Goal: Information Seeking & Learning: Check status

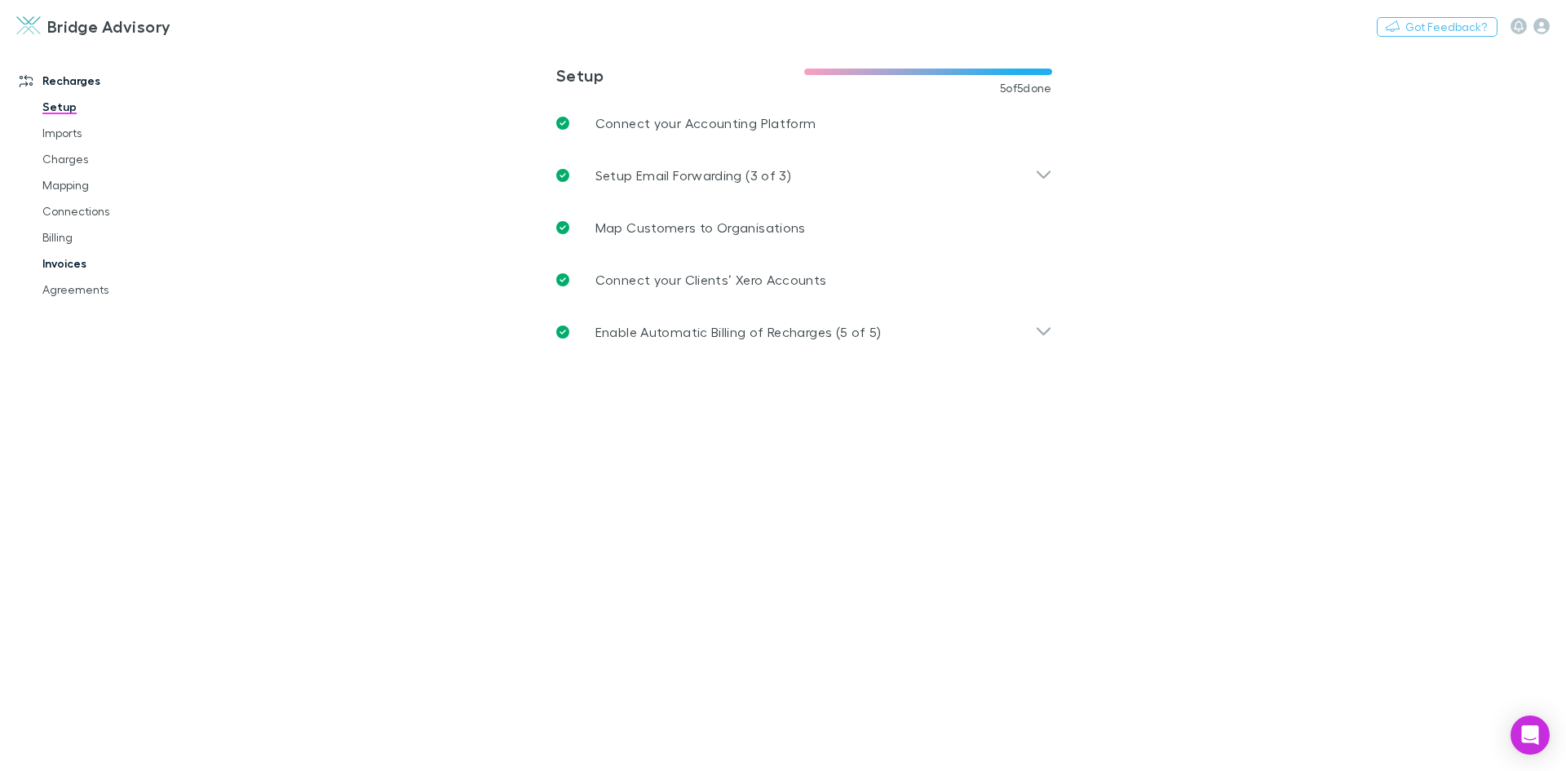
click at [81, 262] on link "Invoices" at bounding box center [123, 263] width 194 height 26
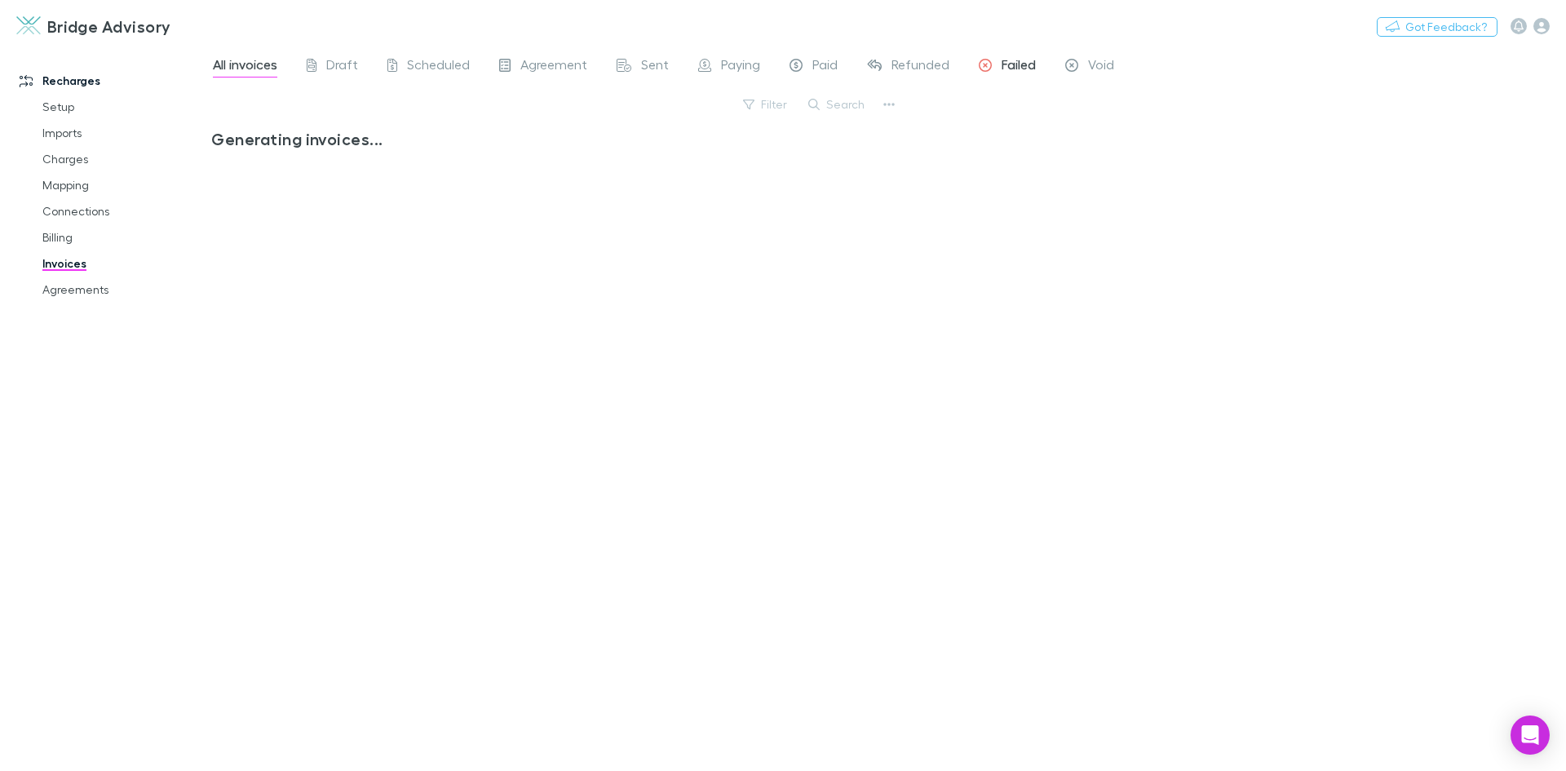
click at [1017, 61] on span "Failed" at bounding box center [1018, 66] width 34 height 21
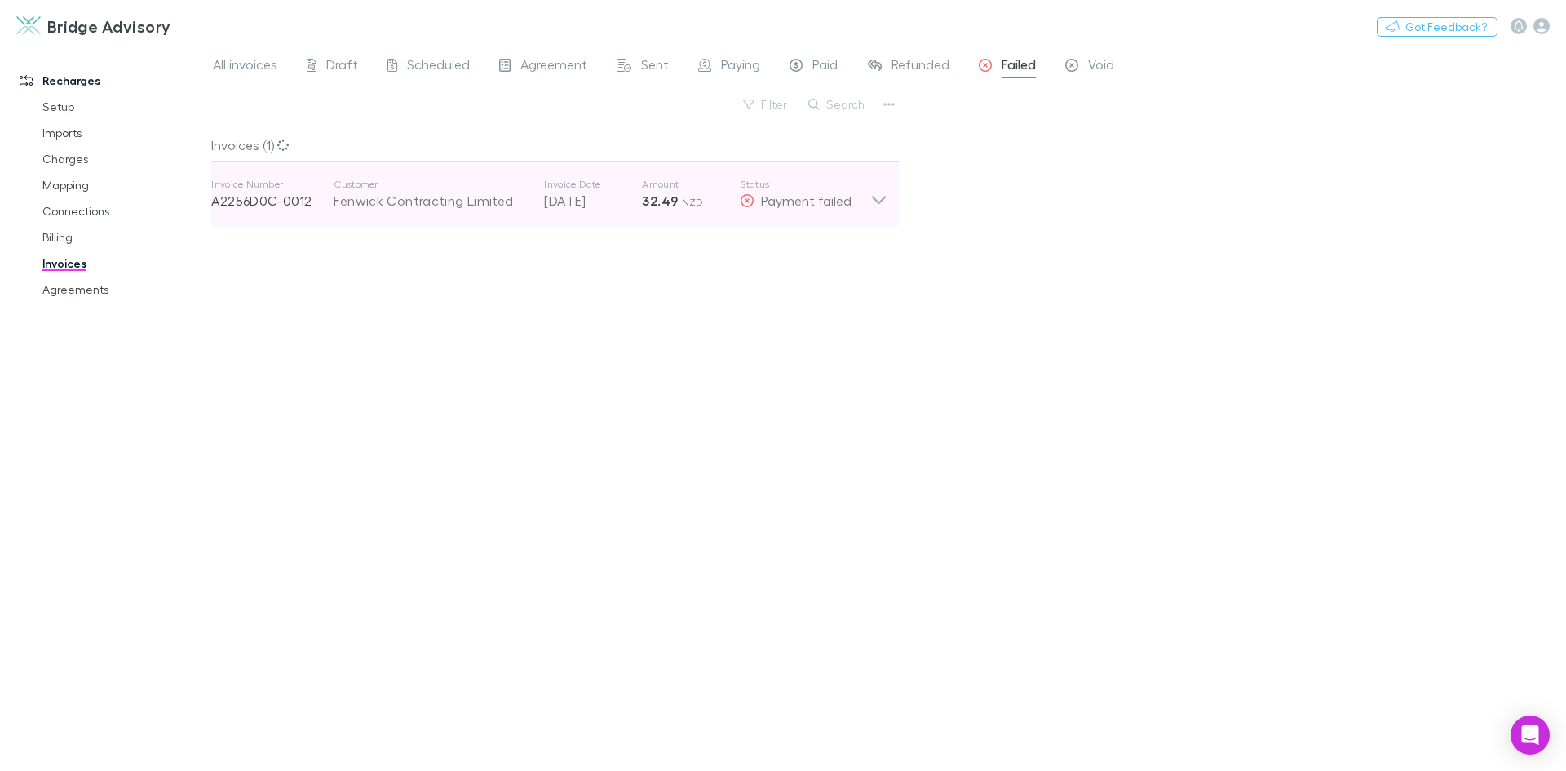
click at [874, 202] on icon at bounding box center [878, 194] width 17 height 33
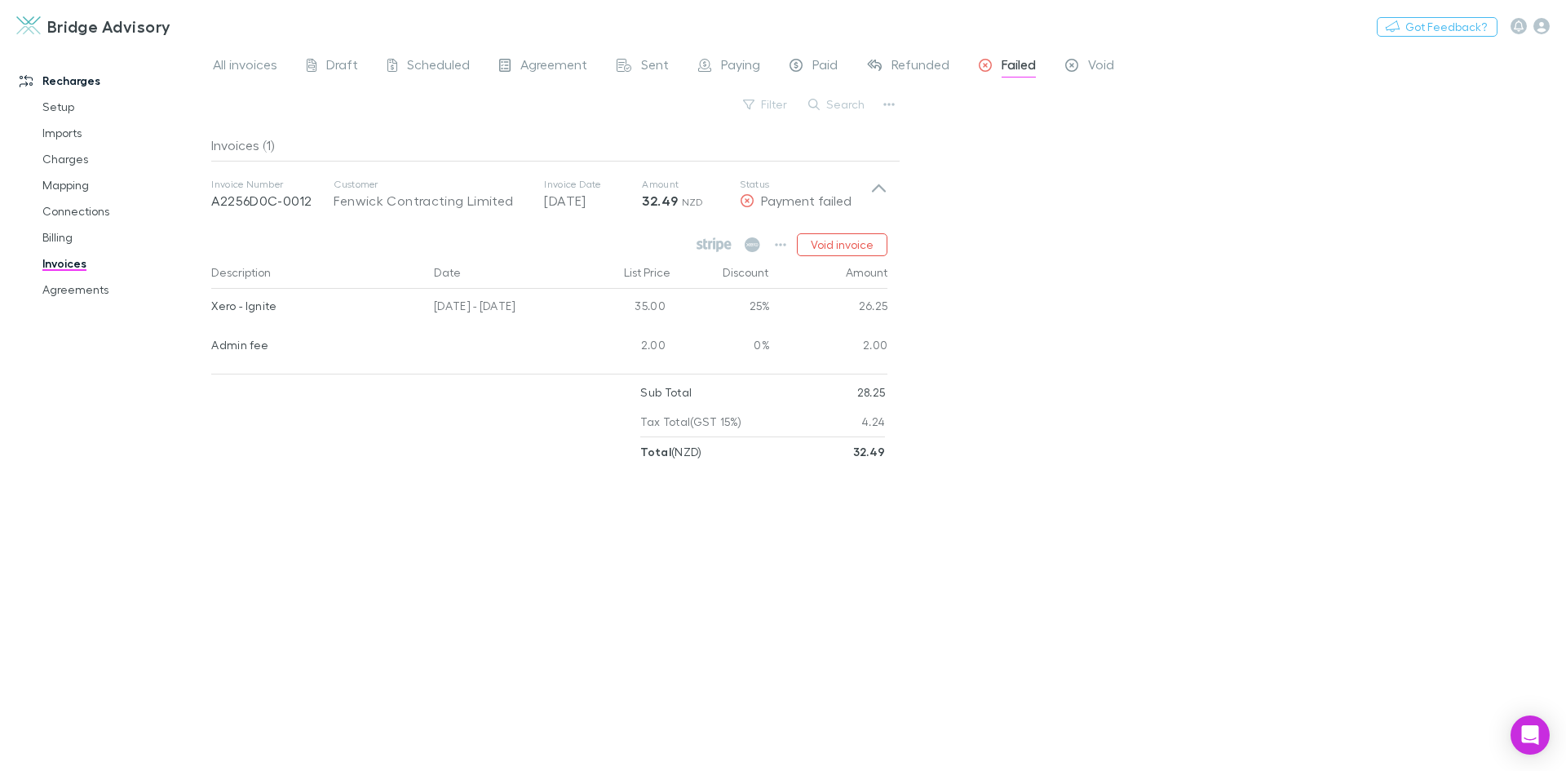
click at [979, 372] on div "All invoices Draft Scheduled Agreement Sent Paying Paid Refunded Failed Void Fi…" at bounding box center [888, 408] width 1355 height 725
click at [756, 66] on span "Paying" at bounding box center [740, 66] width 39 height 21
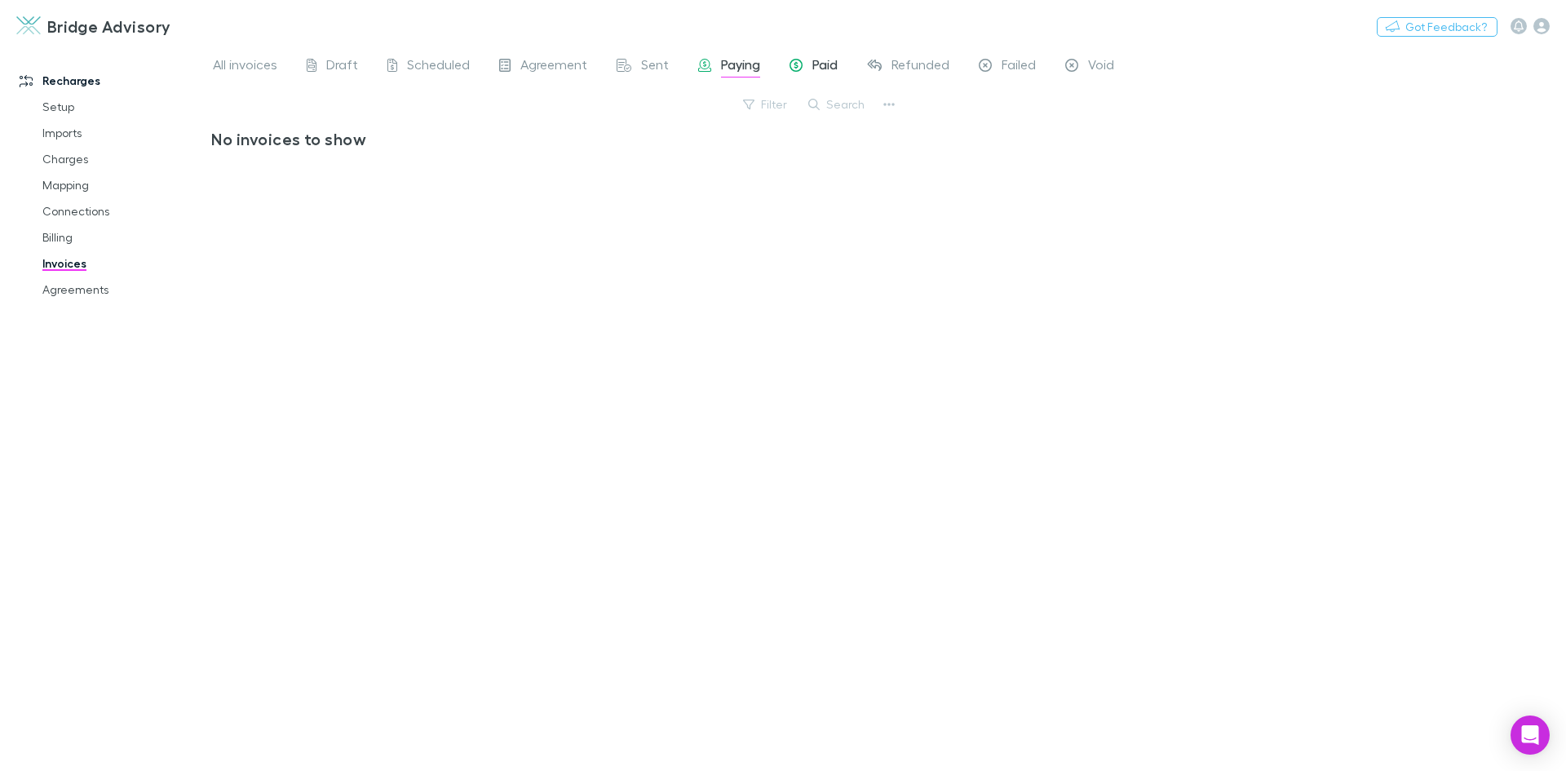
click at [818, 66] on span "Paid" at bounding box center [824, 66] width 25 height 21
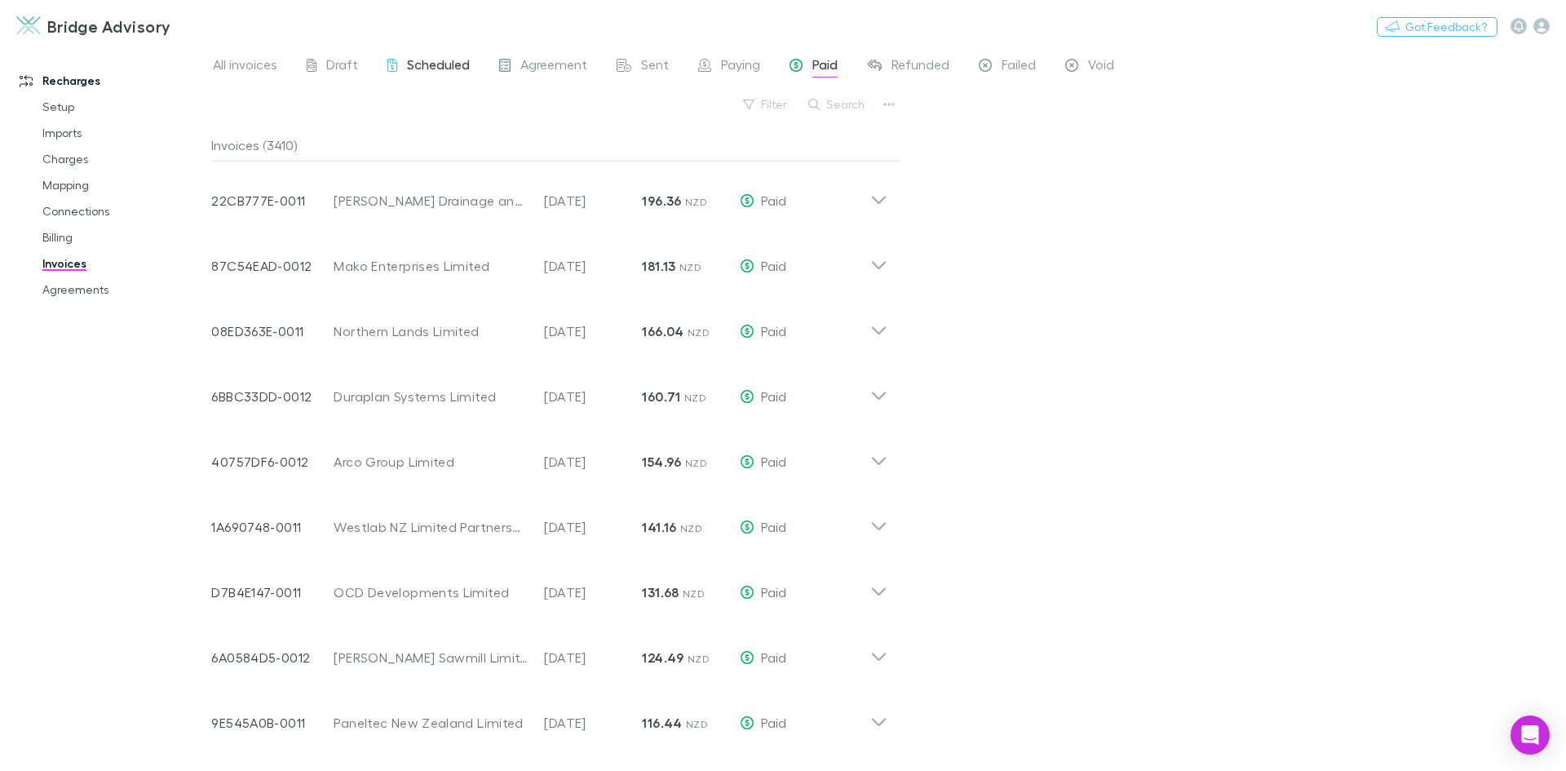
click at [440, 64] on span "Scheduled" at bounding box center [438, 66] width 63 height 21
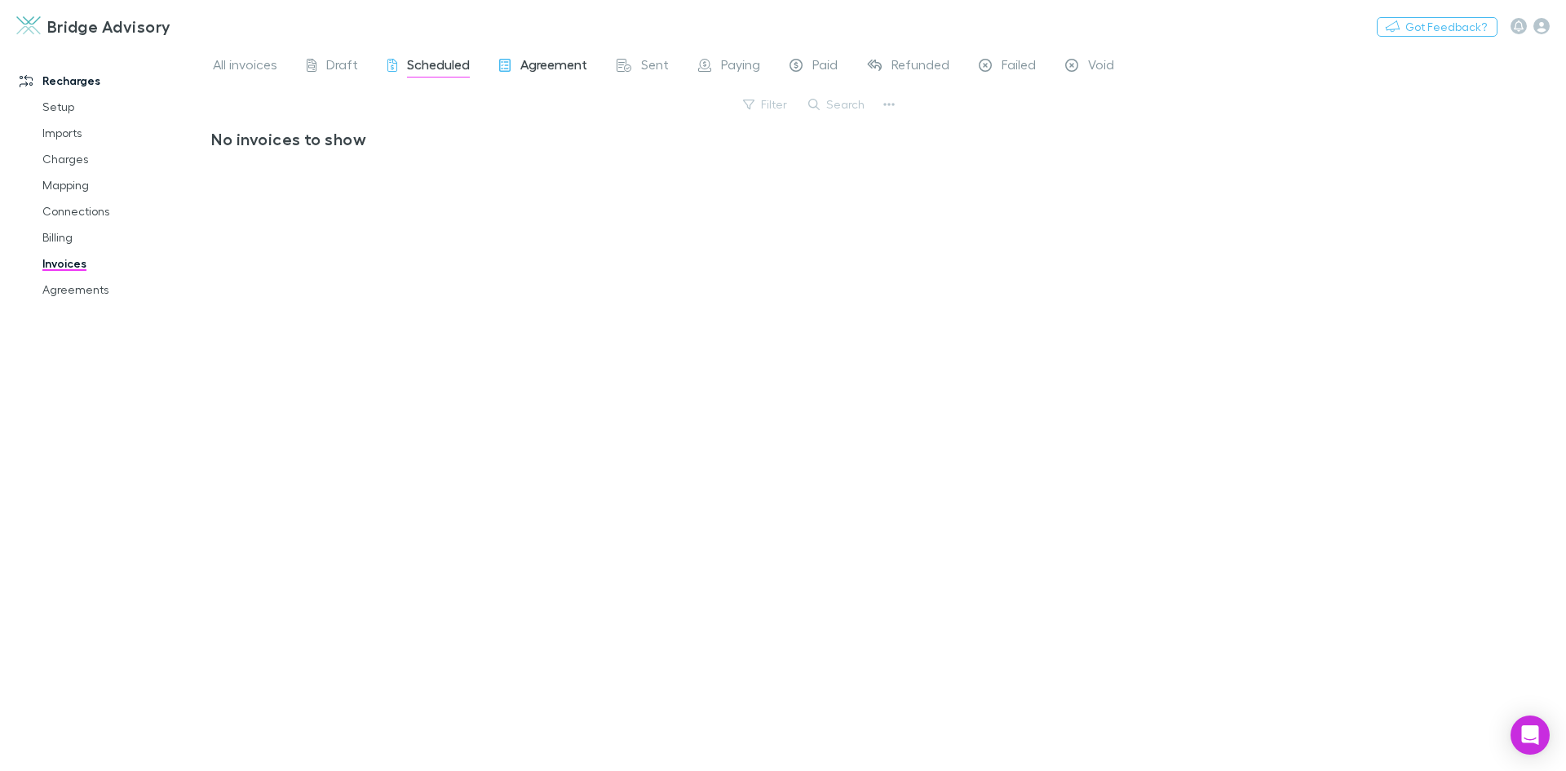
click at [538, 65] on span "Agreement" at bounding box center [553, 66] width 67 height 21
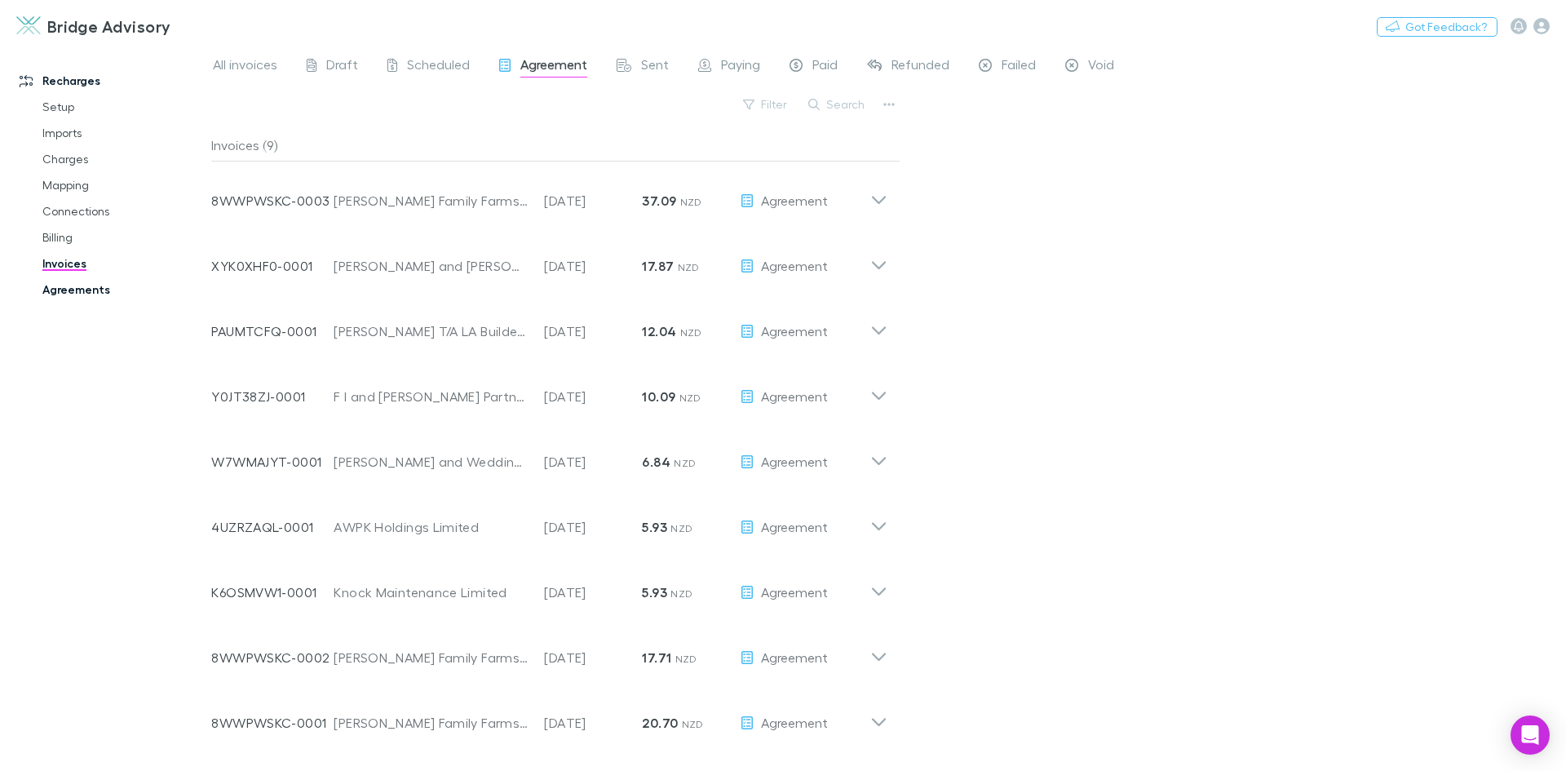
click at [86, 294] on link "Agreements" at bounding box center [123, 289] width 194 height 26
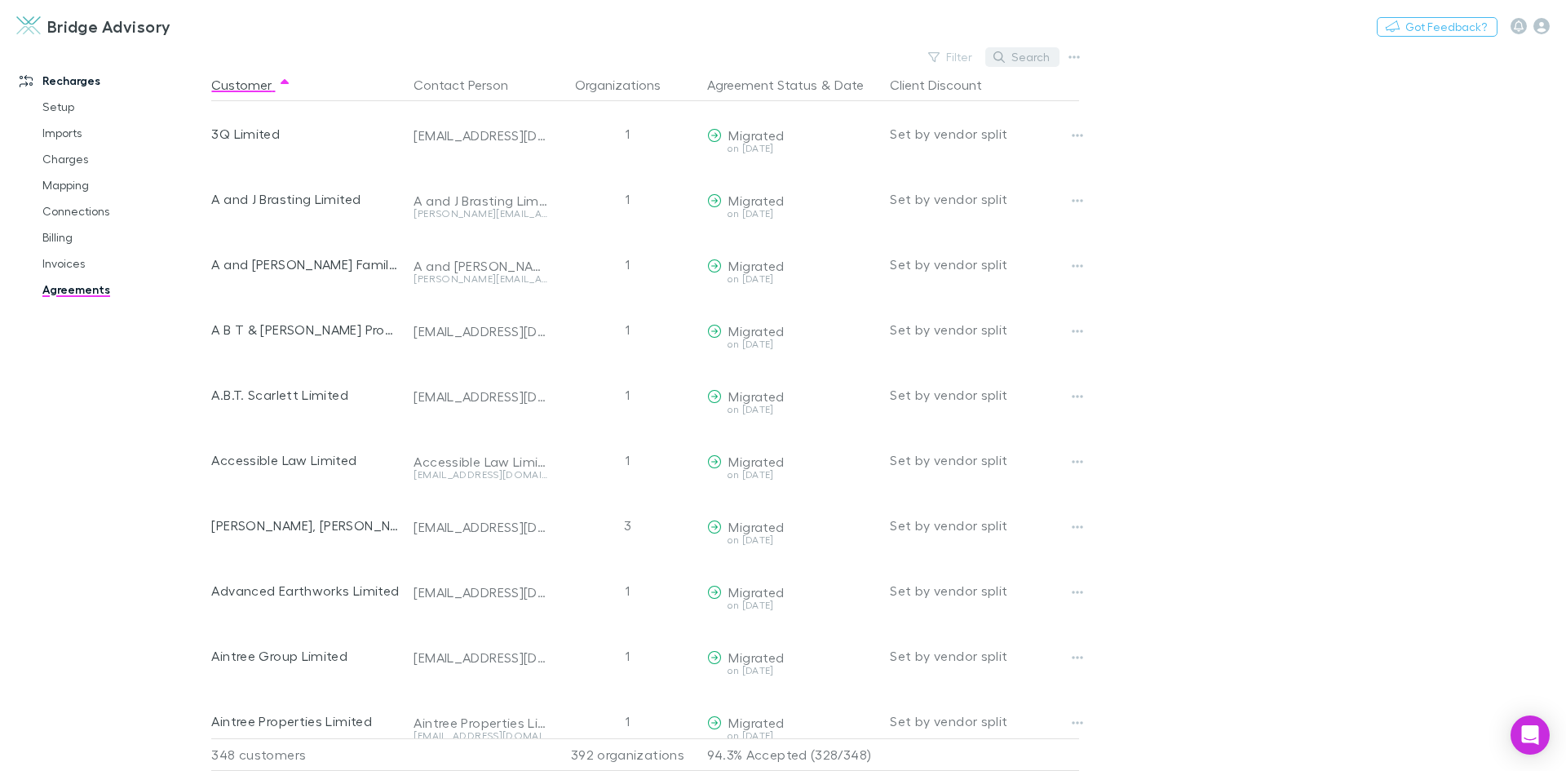
click at [1031, 55] on button "Search" at bounding box center [1022, 57] width 74 height 20
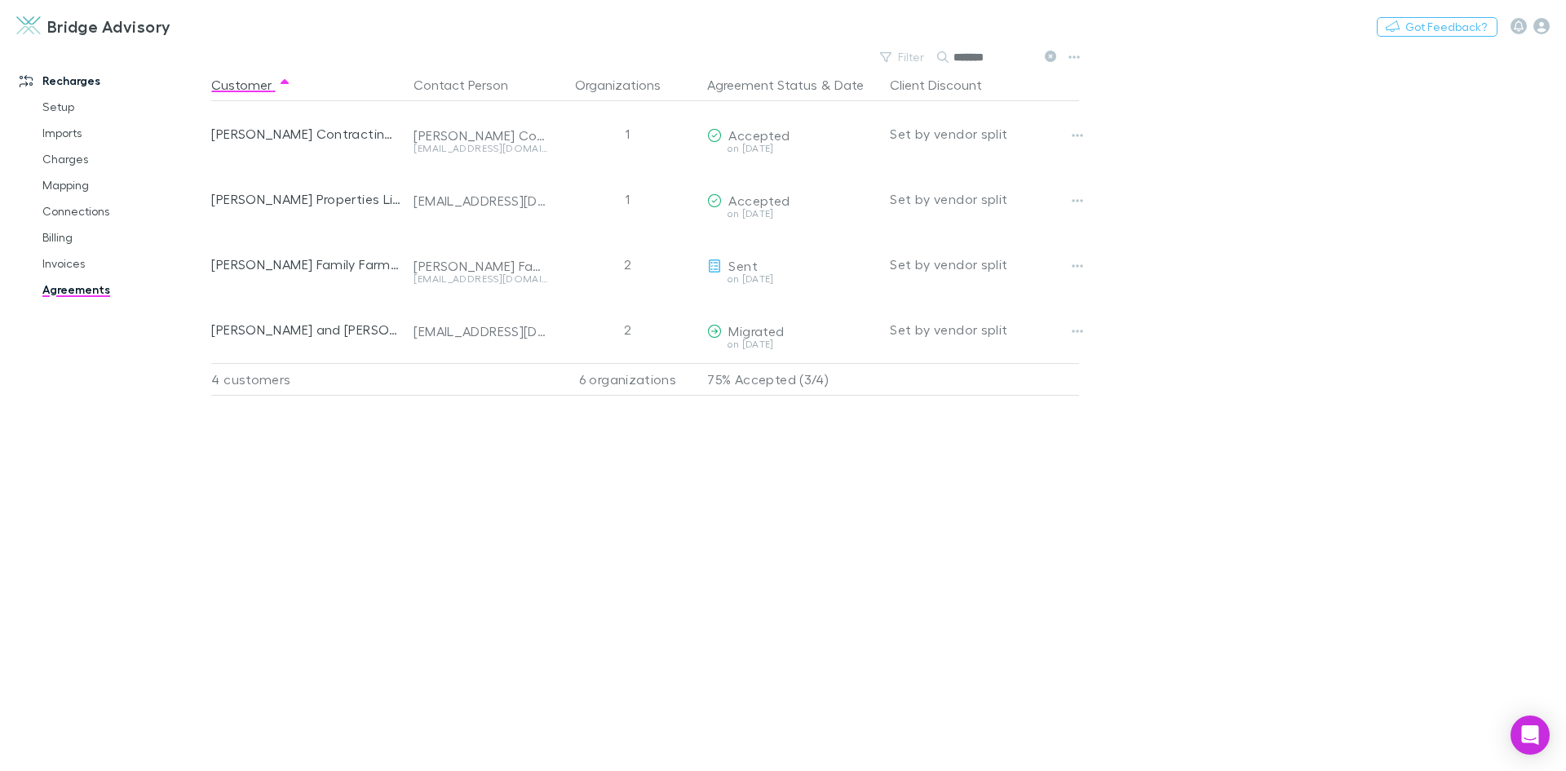
type input "*******"
click at [61, 265] on link "Invoices" at bounding box center [123, 263] width 194 height 26
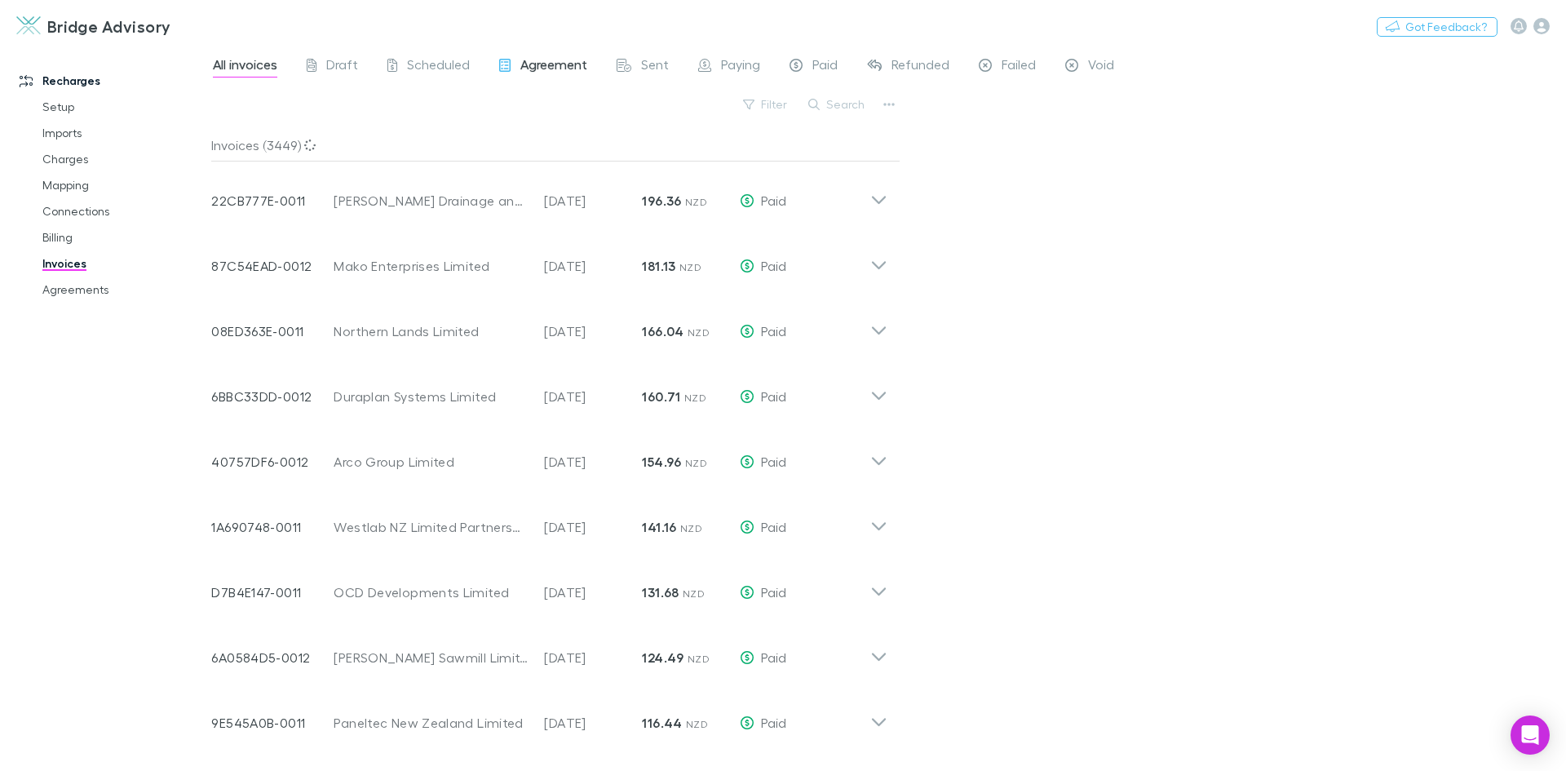
click at [581, 61] on span "Agreement" at bounding box center [553, 66] width 67 height 21
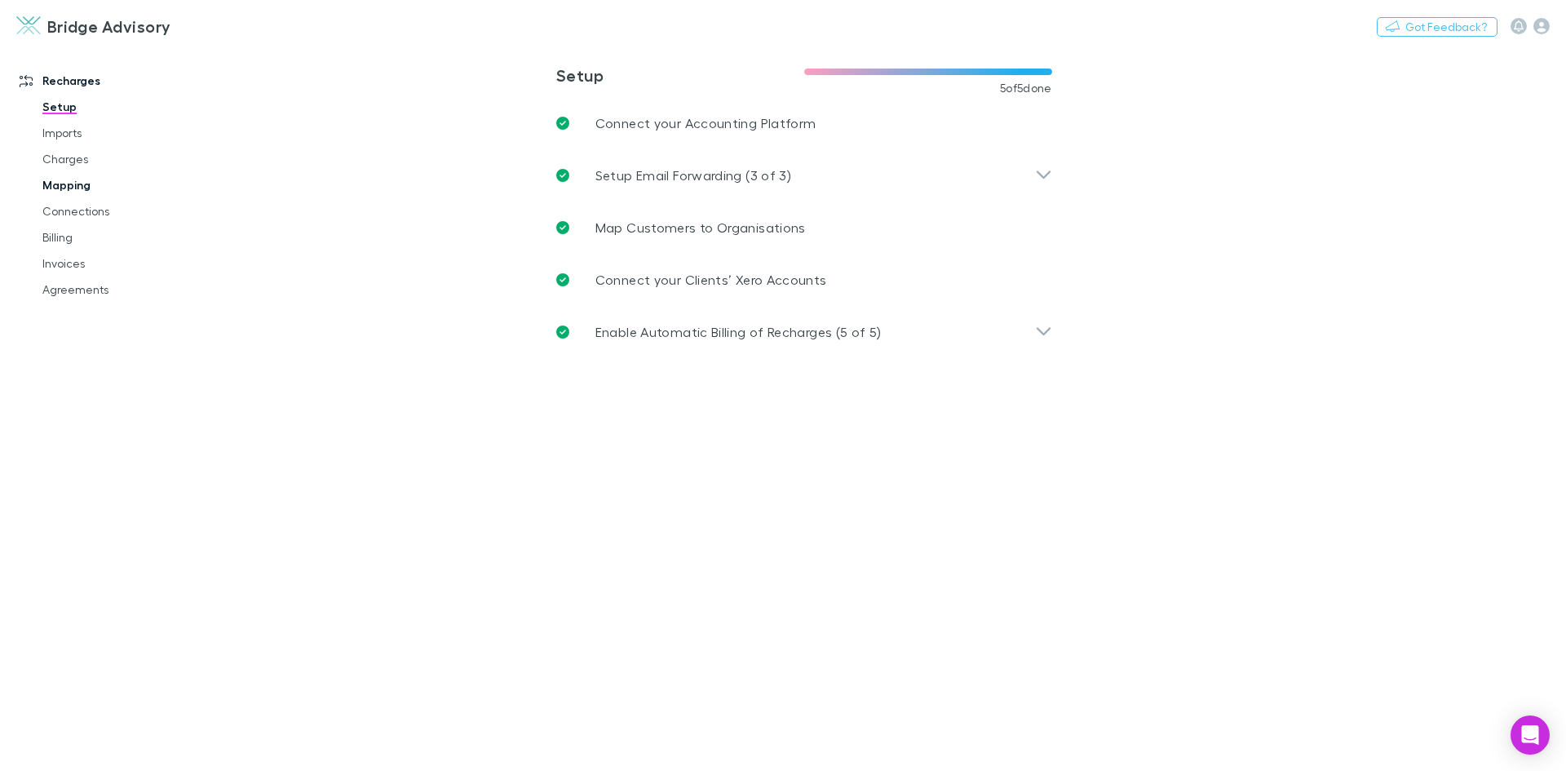
click at [66, 187] on link "Mapping" at bounding box center [123, 185] width 194 height 26
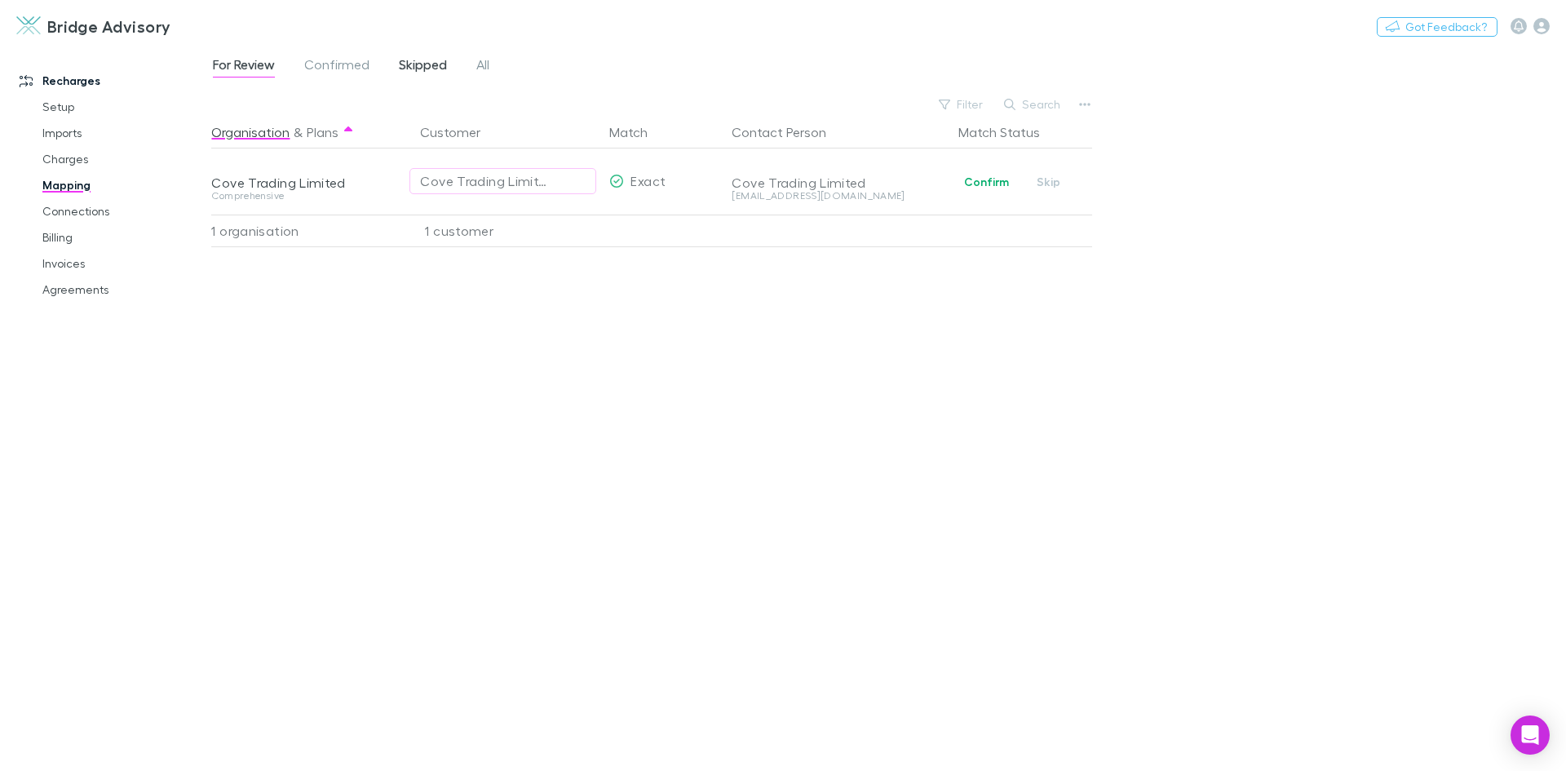
click at [415, 64] on span "Skipped" at bounding box center [423, 66] width 48 height 21
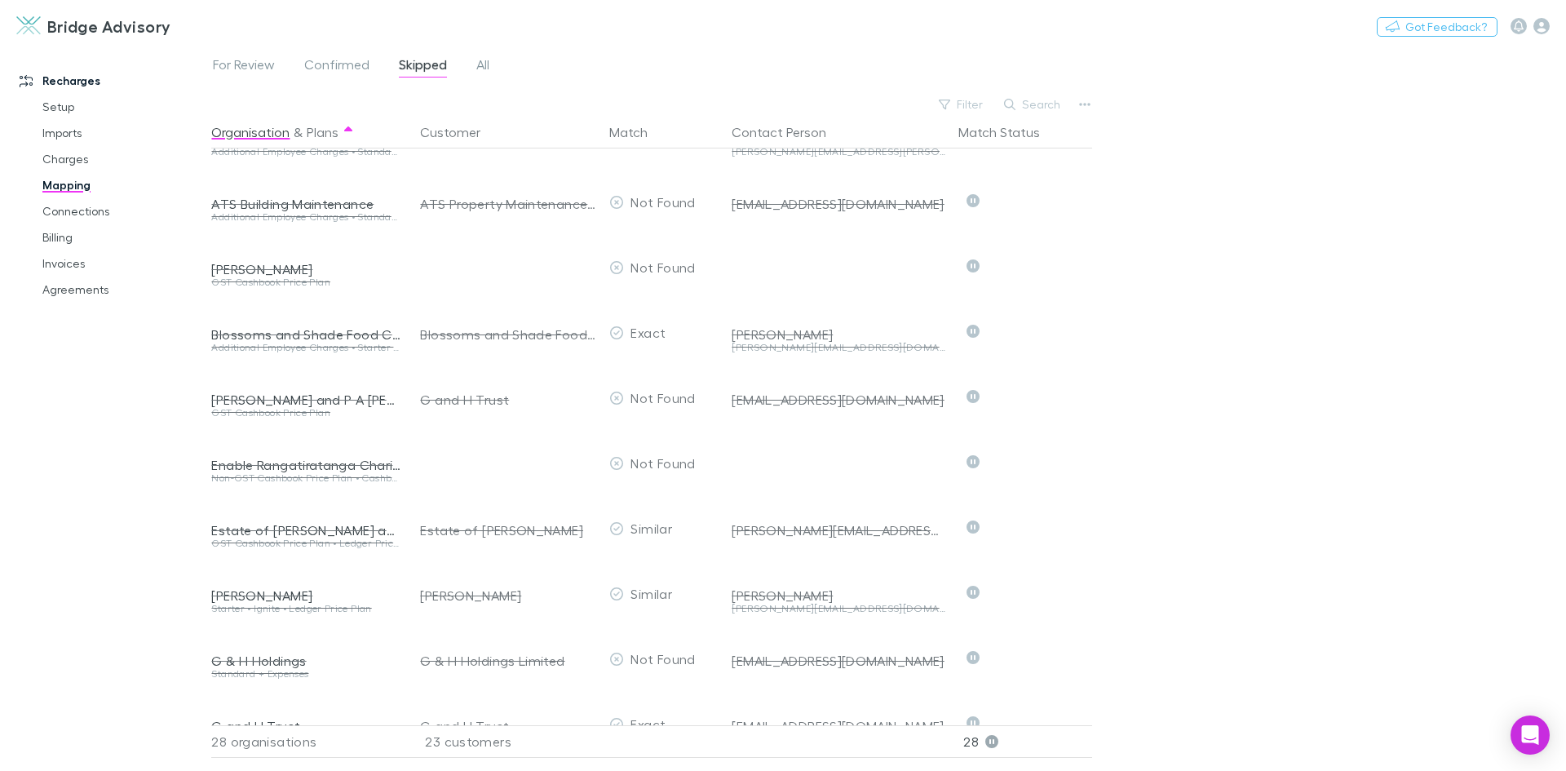
scroll to position [40, 0]
click at [70, 266] on link "Invoices" at bounding box center [123, 263] width 194 height 26
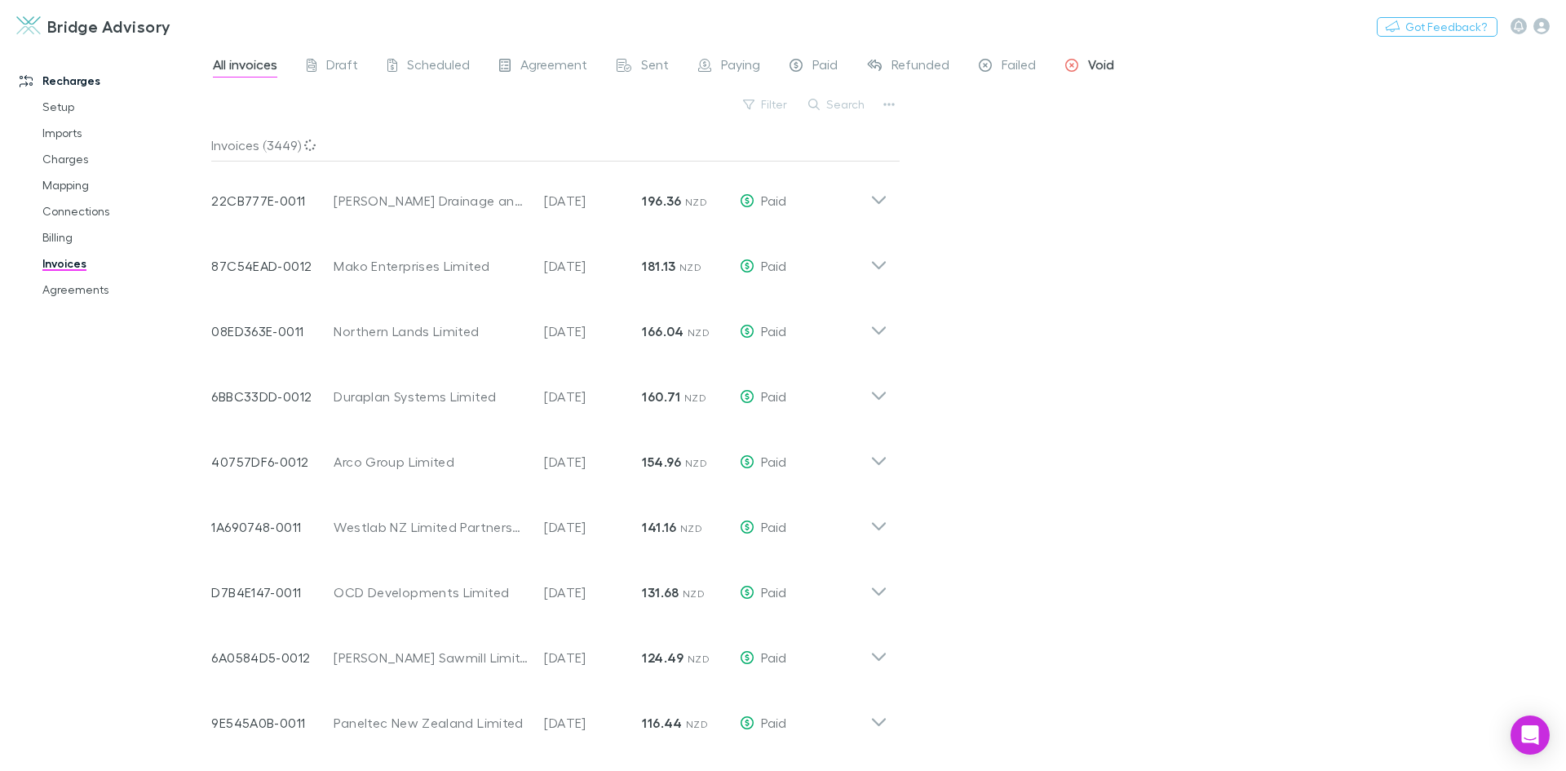
click at [1094, 66] on span "Void" at bounding box center [1101, 66] width 26 height 21
click at [1107, 69] on span "Void" at bounding box center [1101, 66] width 26 height 21
click at [1006, 73] on span "Failed" at bounding box center [1018, 66] width 34 height 21
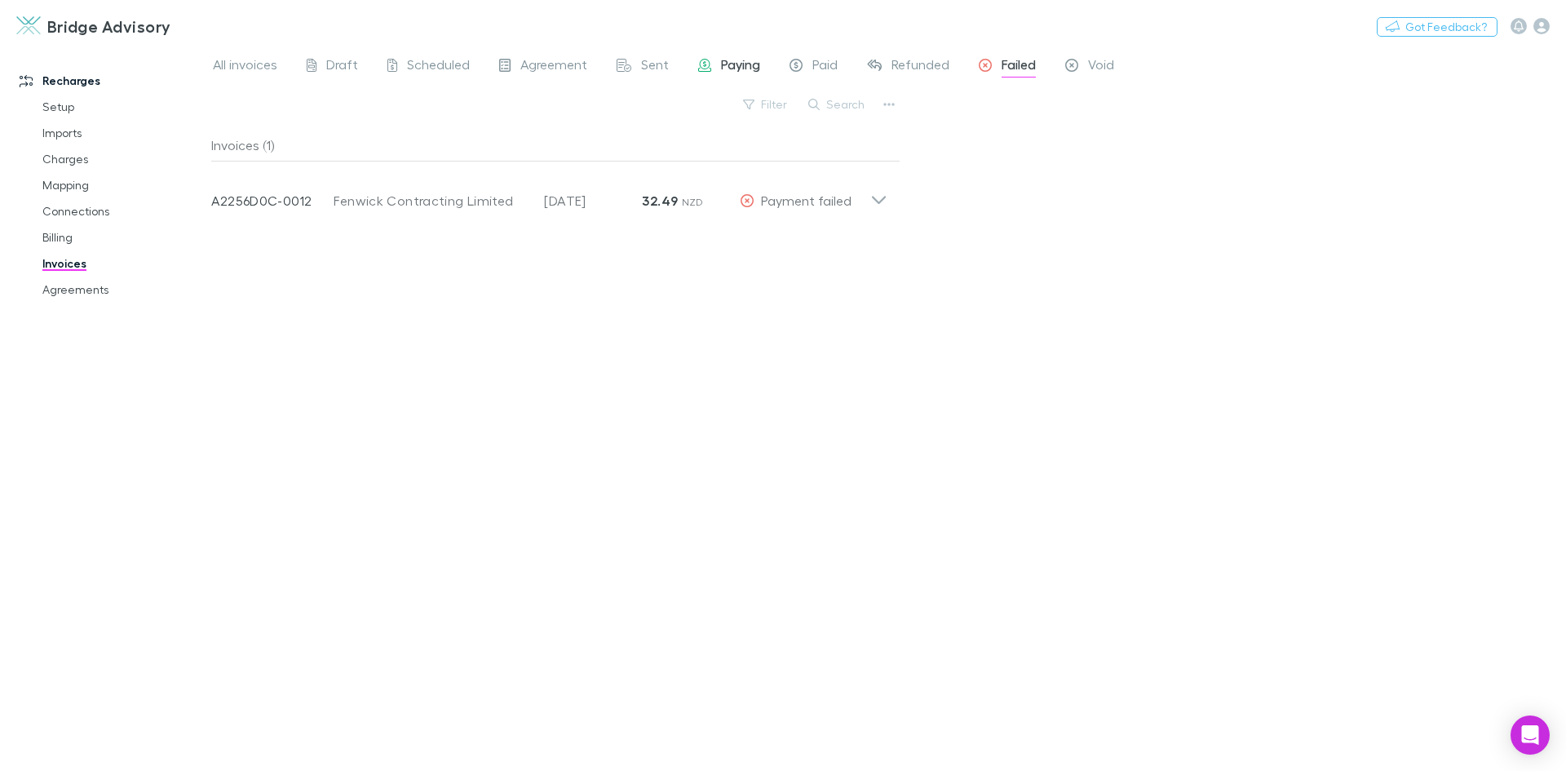
click at [732, 64] on span "Paying" at bounding box center [740, 66] width 39 height 21
click at [658, 66] on span "Sent" at bounding box center [655, 66] width 28 height 21
click at [447, 66] on span "Scheduled" at bounding box center [438, 66] width 63 height 21
click at [342, 68] on span "Draft" at bounding box center [342, 66] width 32 height 21
click at [542, 76] on span "Agreement" at bounding box center [553, 66] width 67 height 21
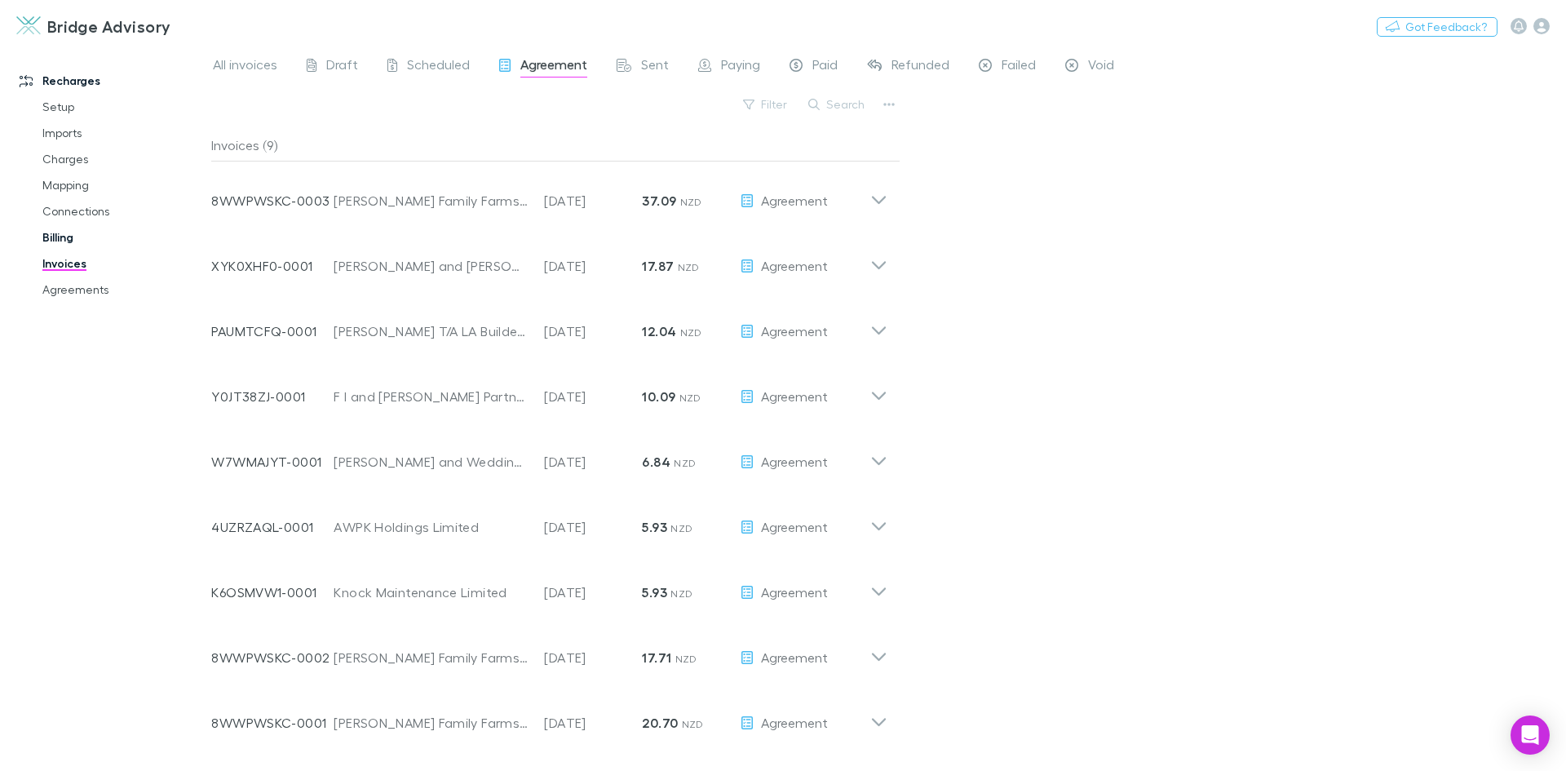
click at [64, 236] on link "Billing" at bounding box center [123, 237] width 194 height 26
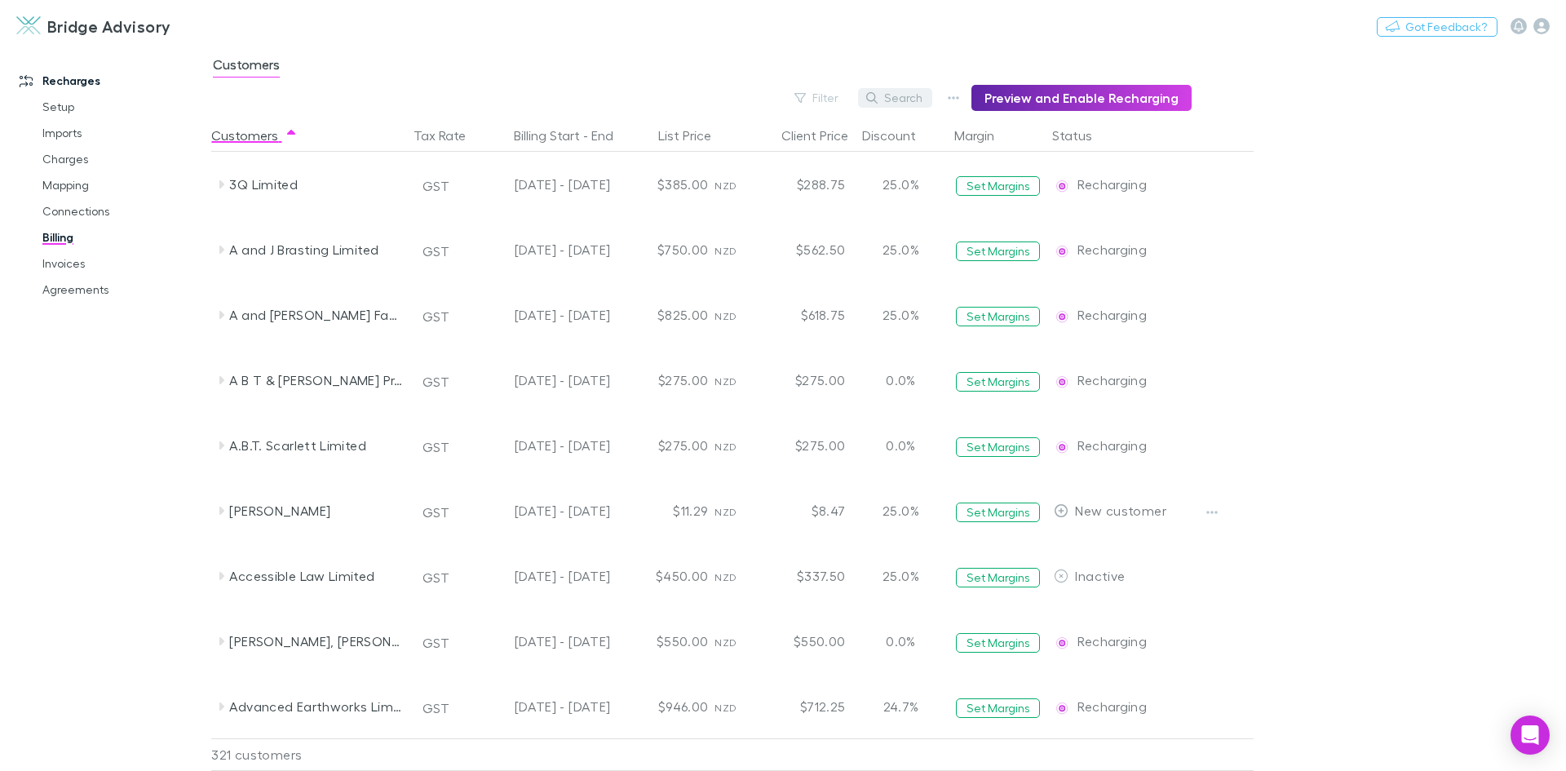
click at [916, 93] on button "Search" at bounding box center [895, 98] width 74 height 20
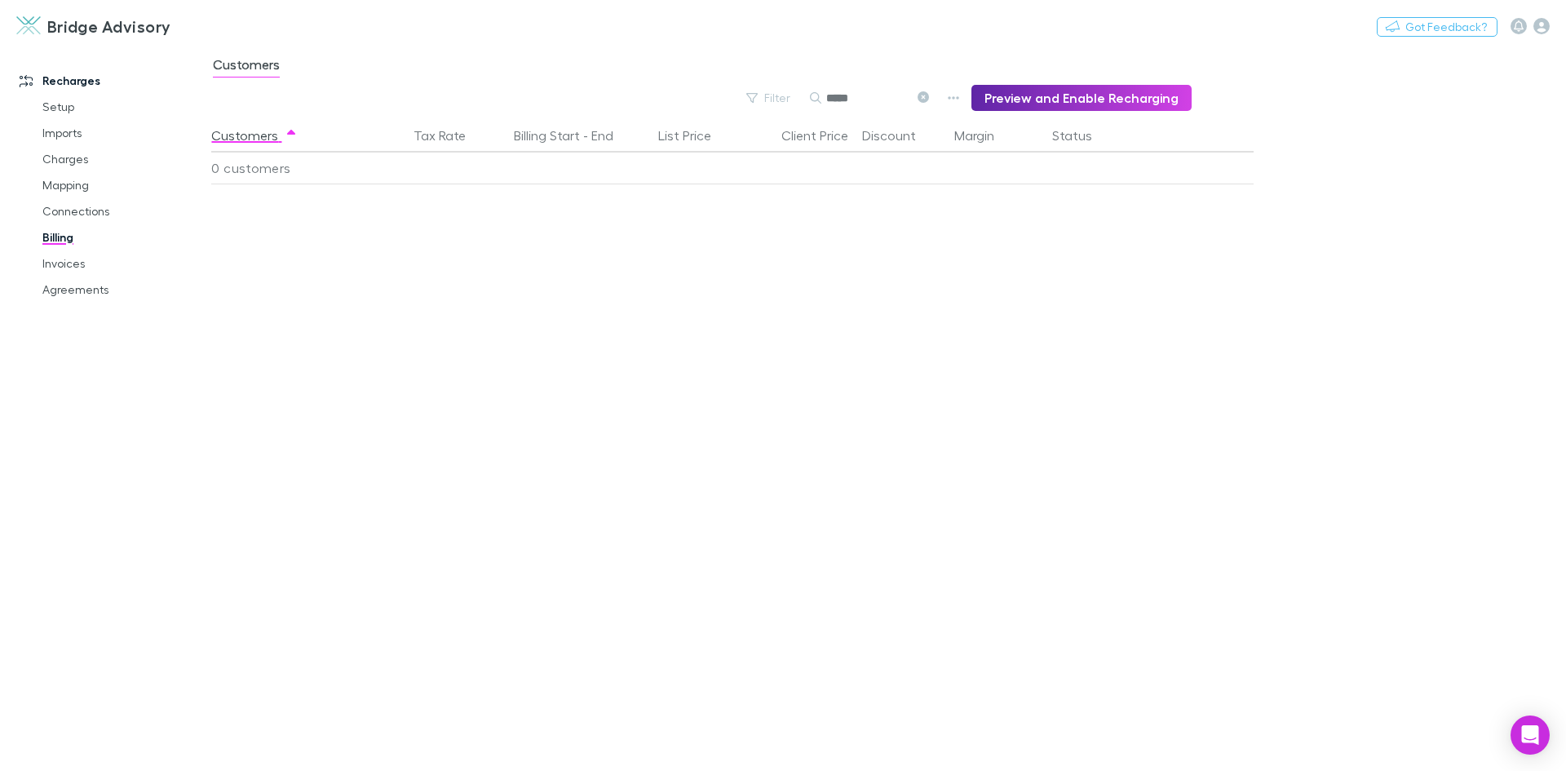
type input "*****"
click at [959, 99] on icon "button" at bounding box center [953, 97] width 11 height 13
click at [877, 101] on div at bounding box center [783, 385] width 1566 height 771
click at [887, 91] on input "*****" at bounding box center [867, 97] width 82 height 23
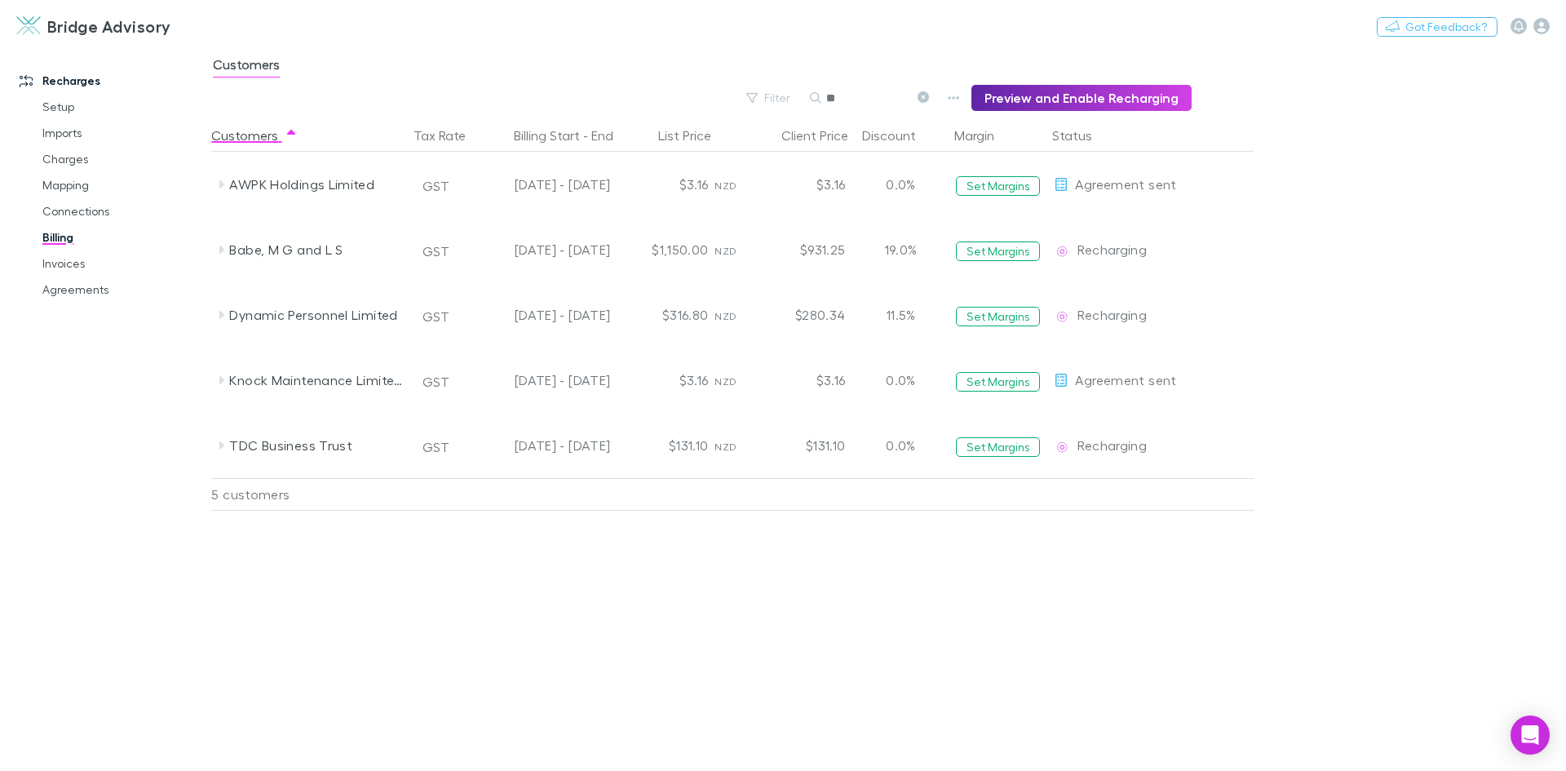
type input "*"
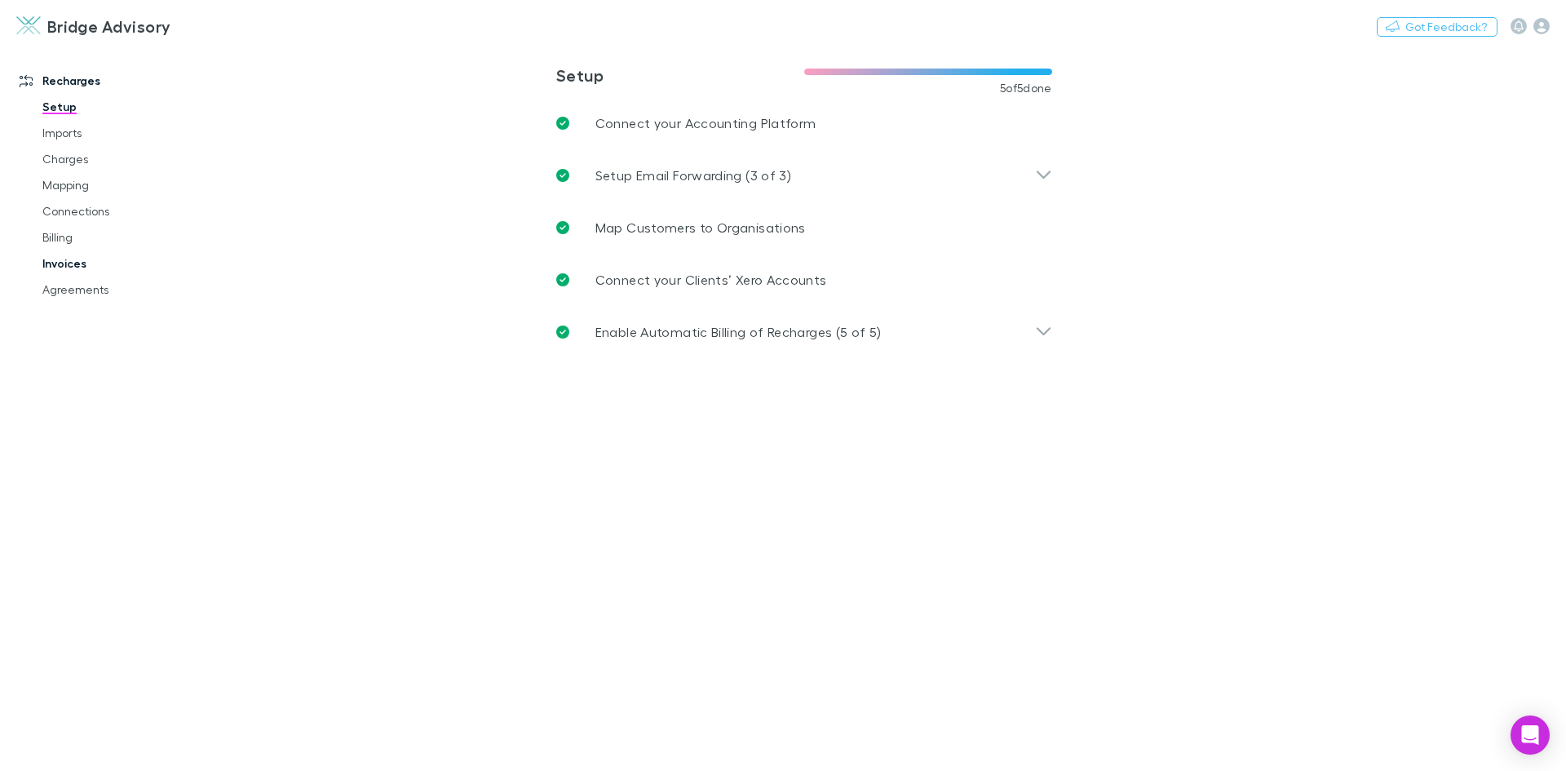
click at [69, 265] on link "Invoices" at bounding box center [123, 263] width 194 height 26
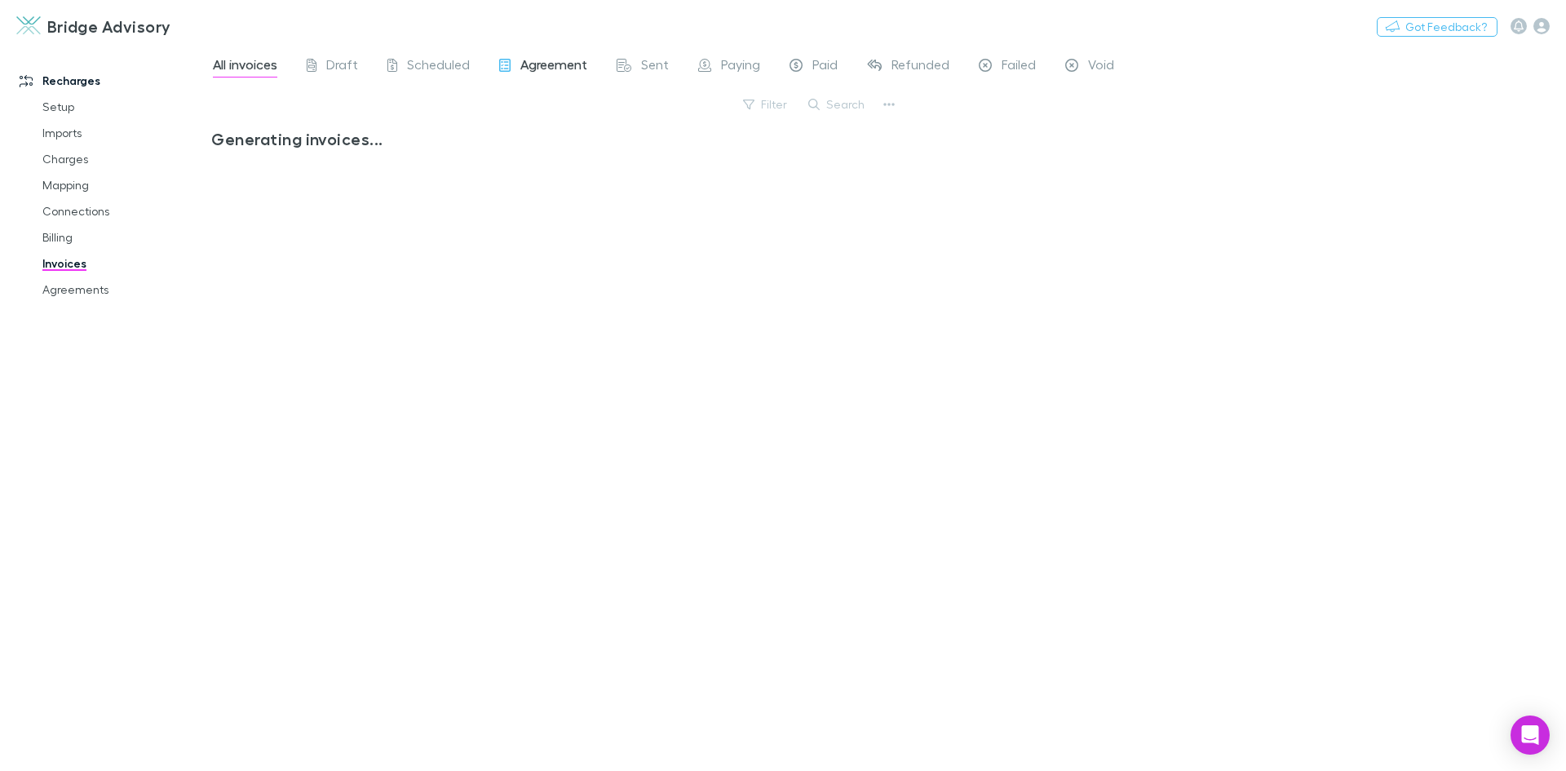
click at [577, 71] on span "Agreement" at bounding box center [553, 66] width 67 height 21
